Goal: Task Accomplishment & Management: Complete application form

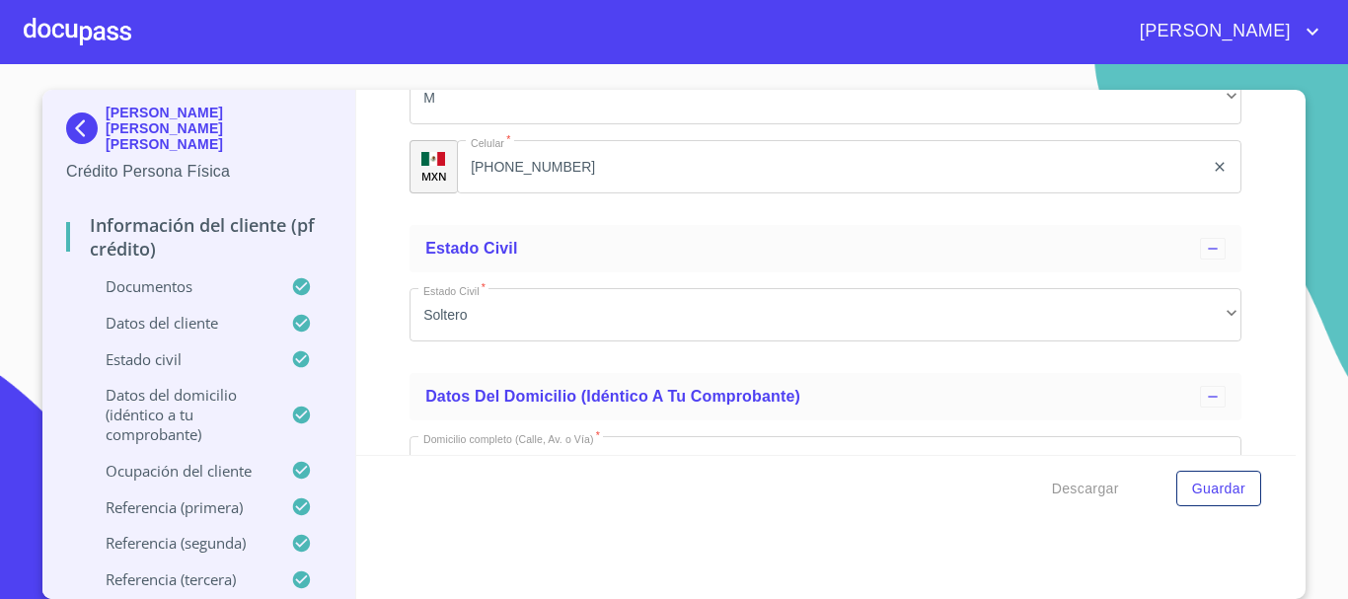
scroll to position [5428, 0]
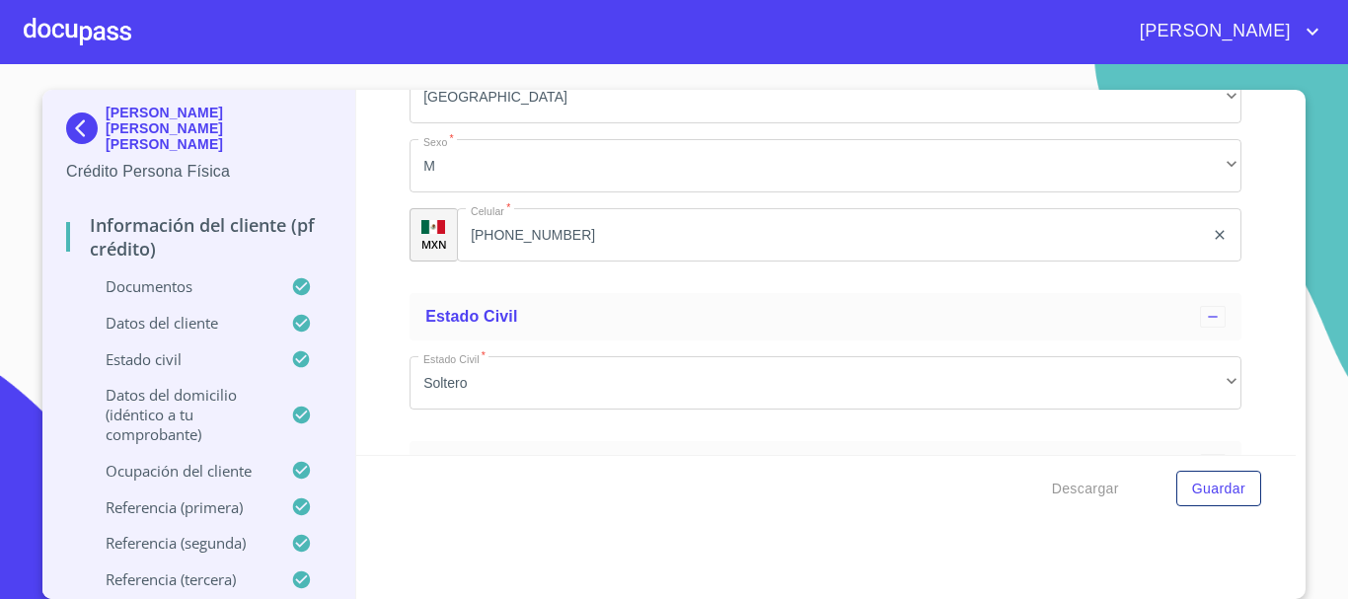
click at [86, 26] on div at bounding box center [78, 31] width 108 height 63
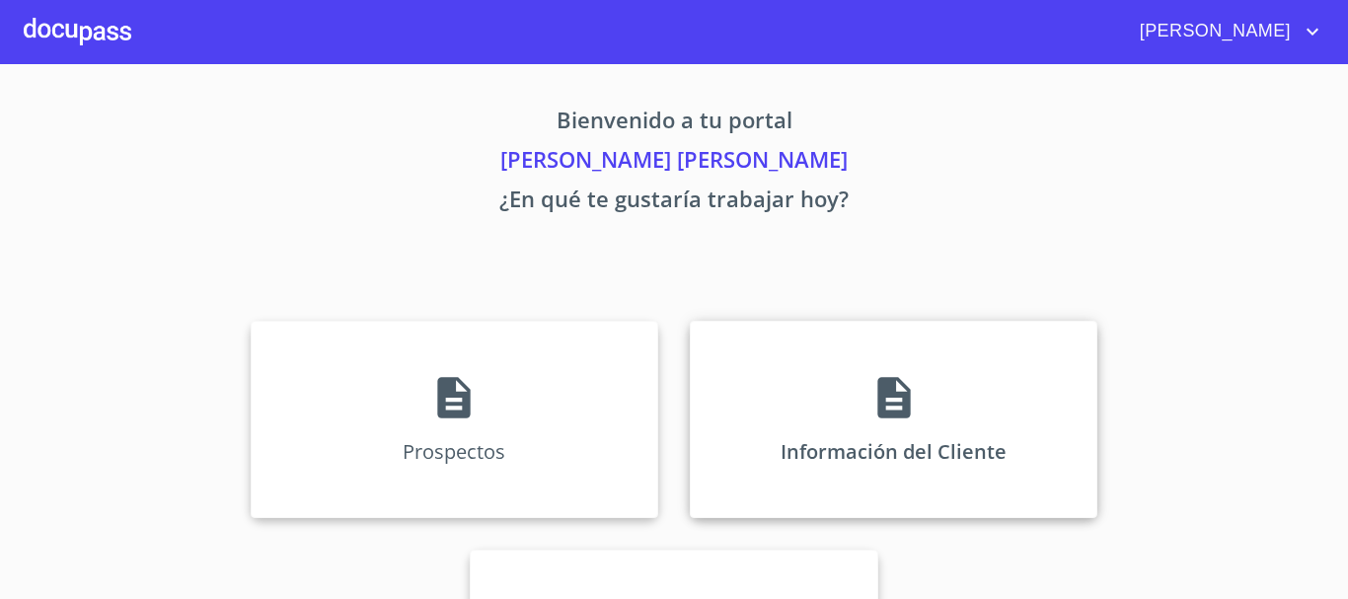
scroll to position [164, 0]
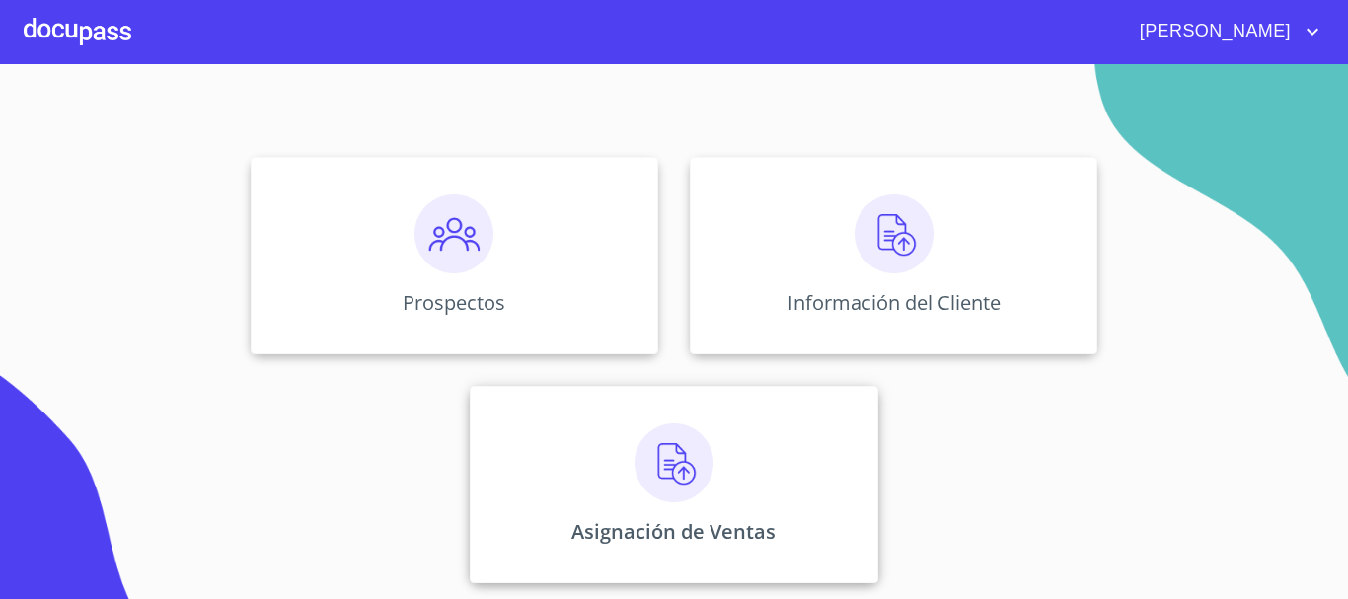
click at [776, 425] on div "Asignación de Ventas" at bounding box center [674, 484] width 408 height 197
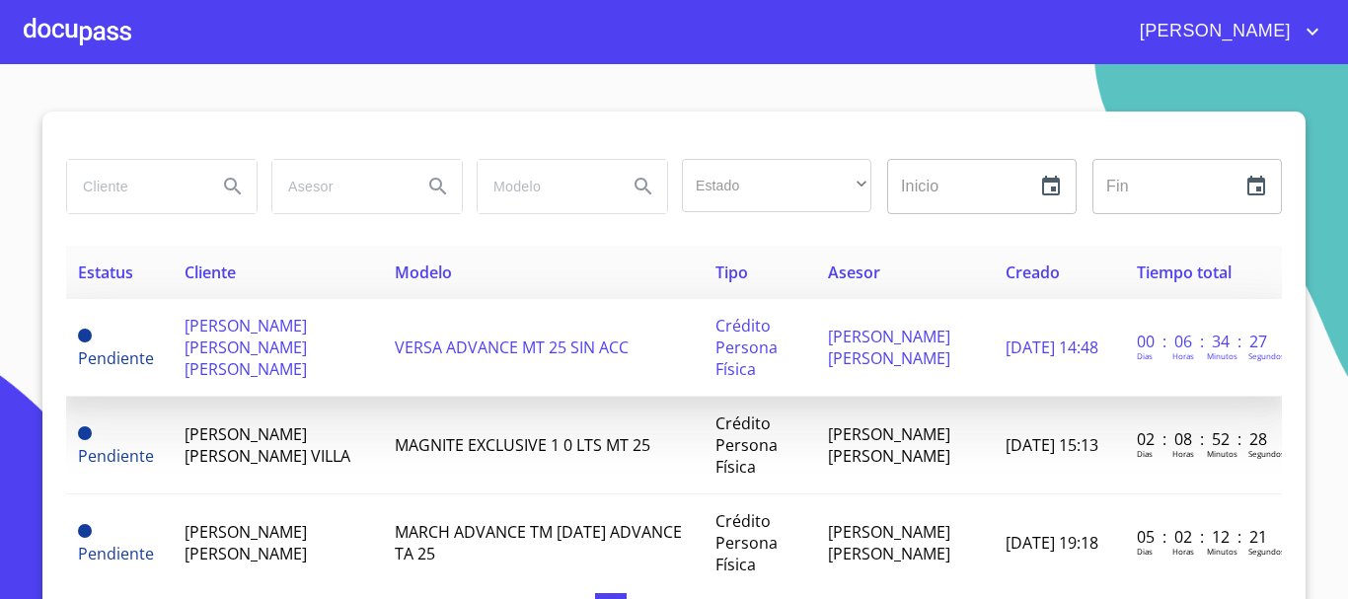
click at [392, 364] on td "VERSA ADVANCE MT 25 SIN ACC" at bounding box center [543, 348] width 321 height 98
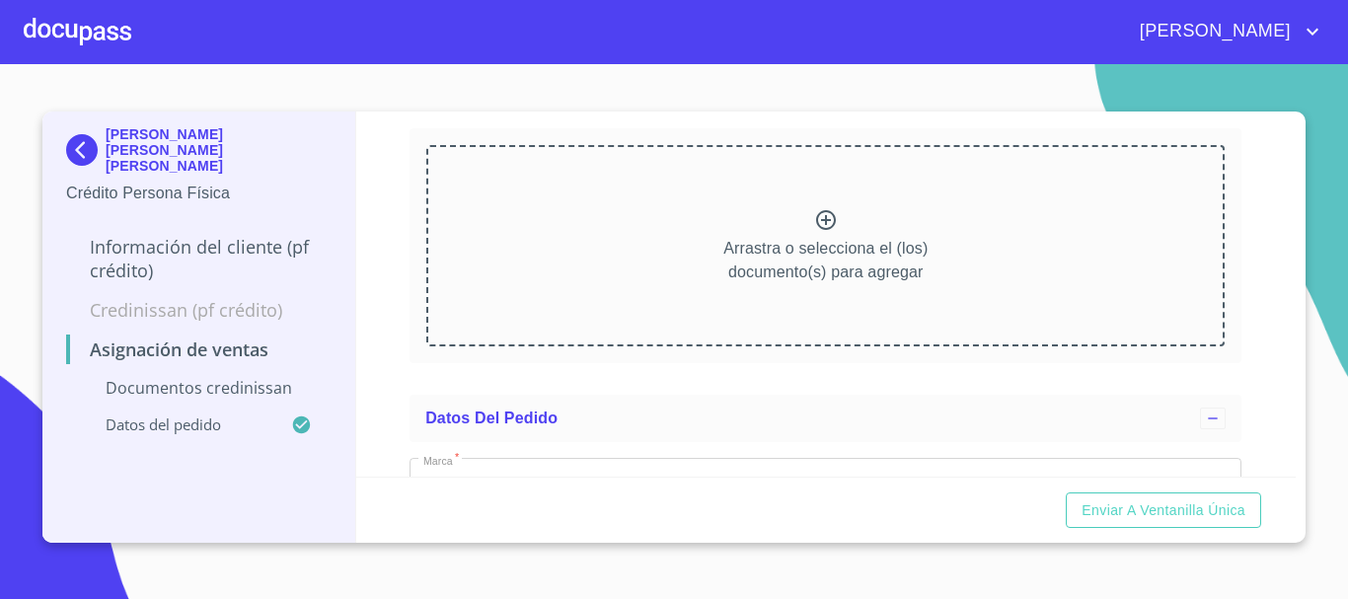
scroll to position [99, 0]
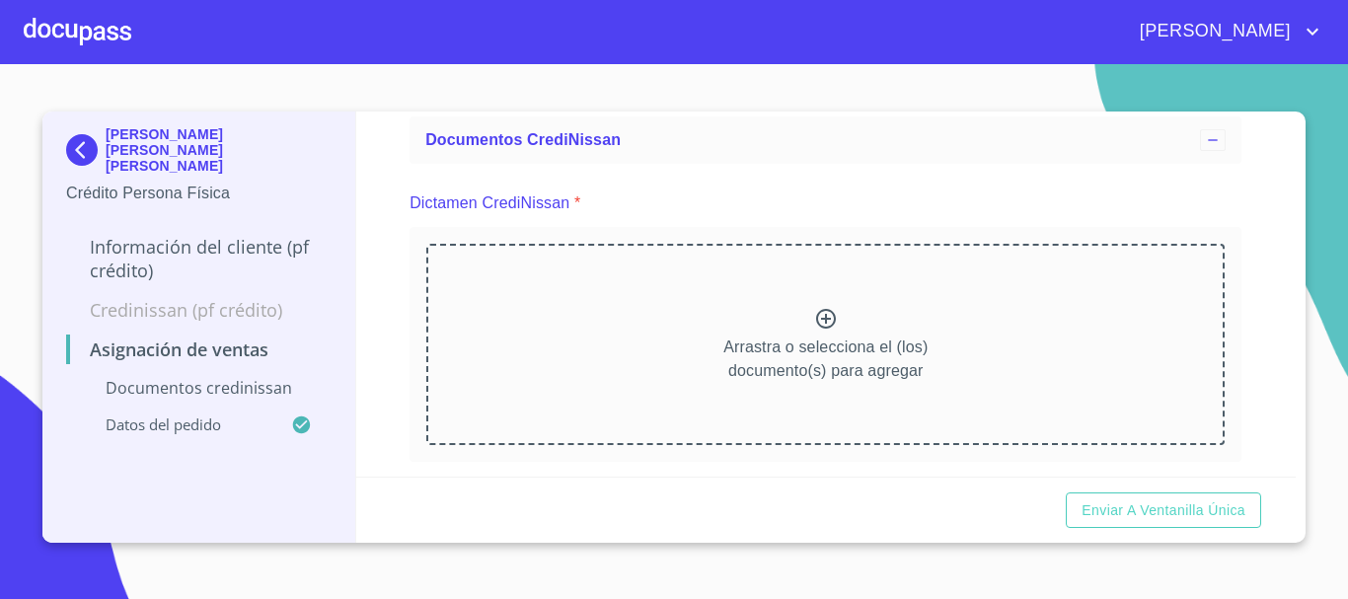
click at [816, 327] on icon at bounding box center [826, 319] width 20 height 20
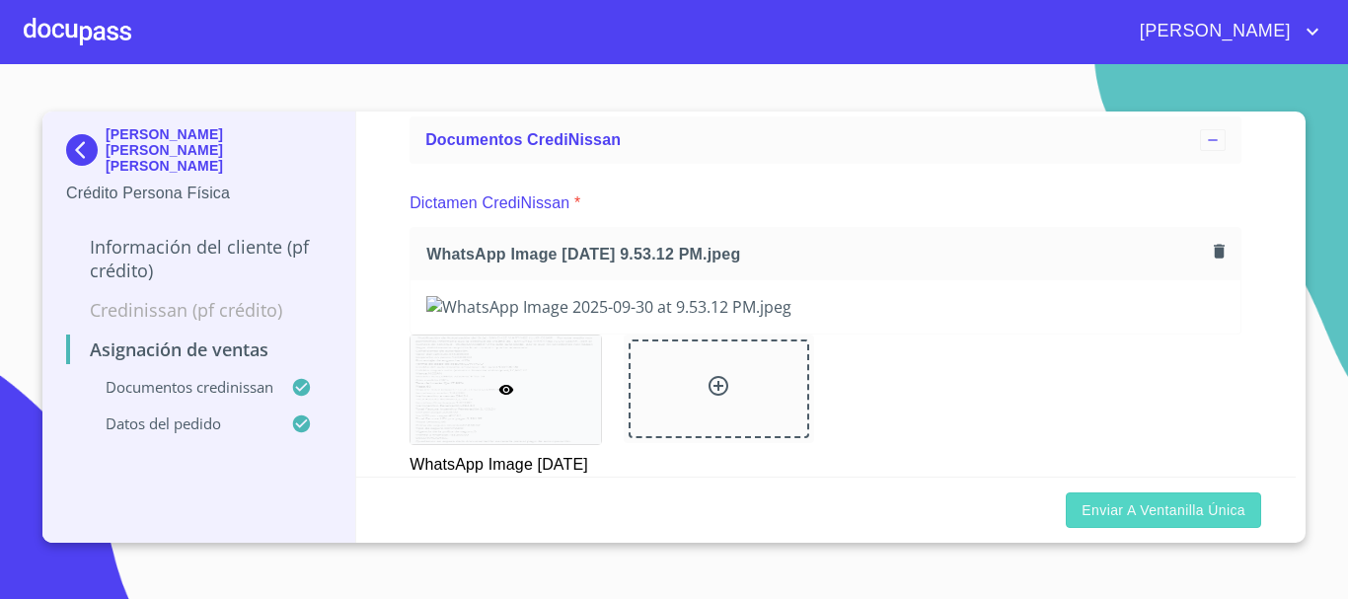
click at [1170, 507] on span "Enviar a Ventanilla única" at bounding box center [1164, 510] width 164 height 25
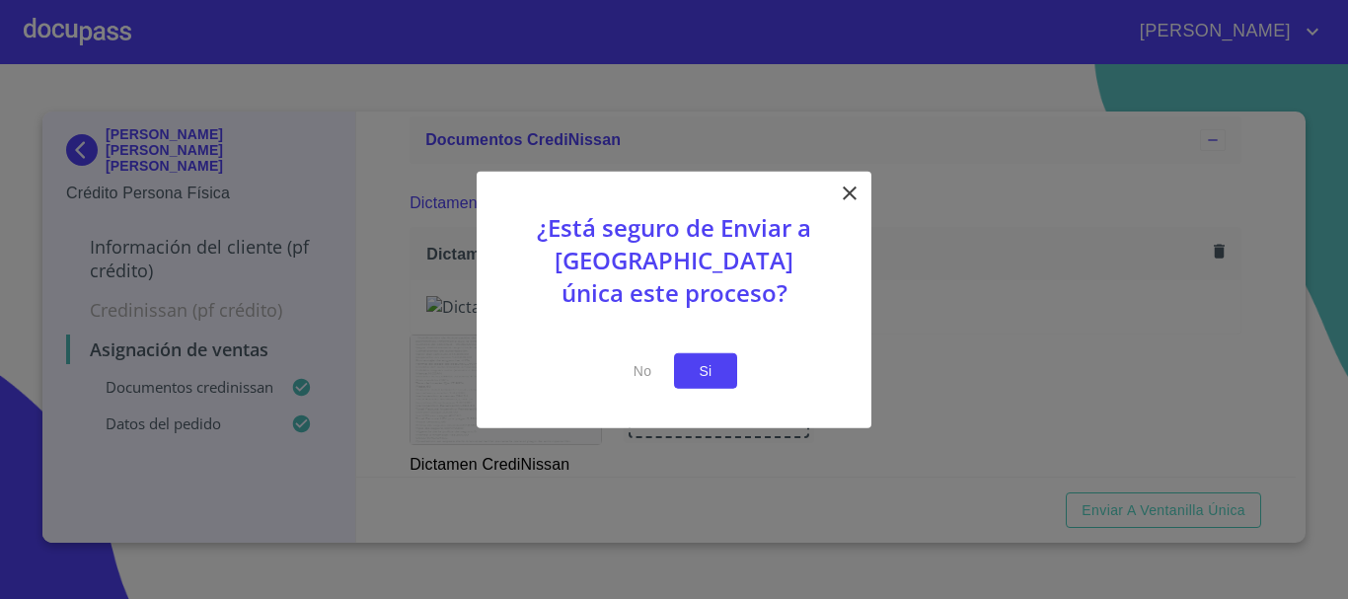
click at [719, 383] on button "Si" at bounding box center [705, 370] width 63 height 37
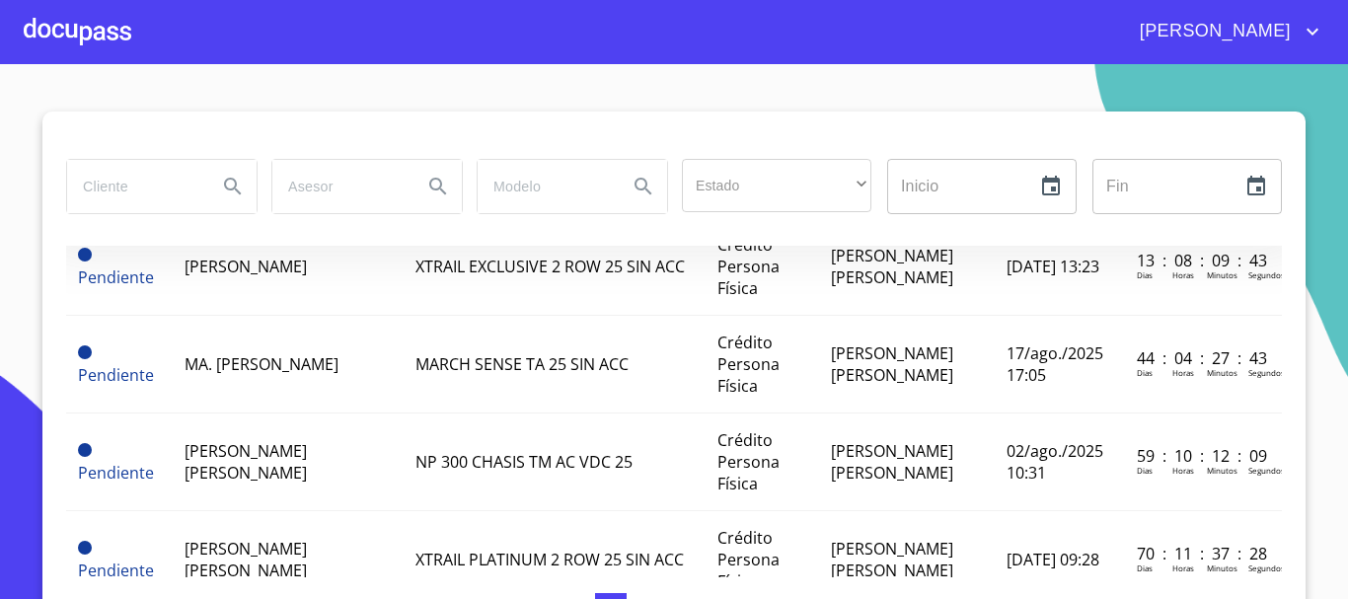
scroll to position [296, 0]
